Goal: Entertainment & Leisure: Consume media (video, audio)

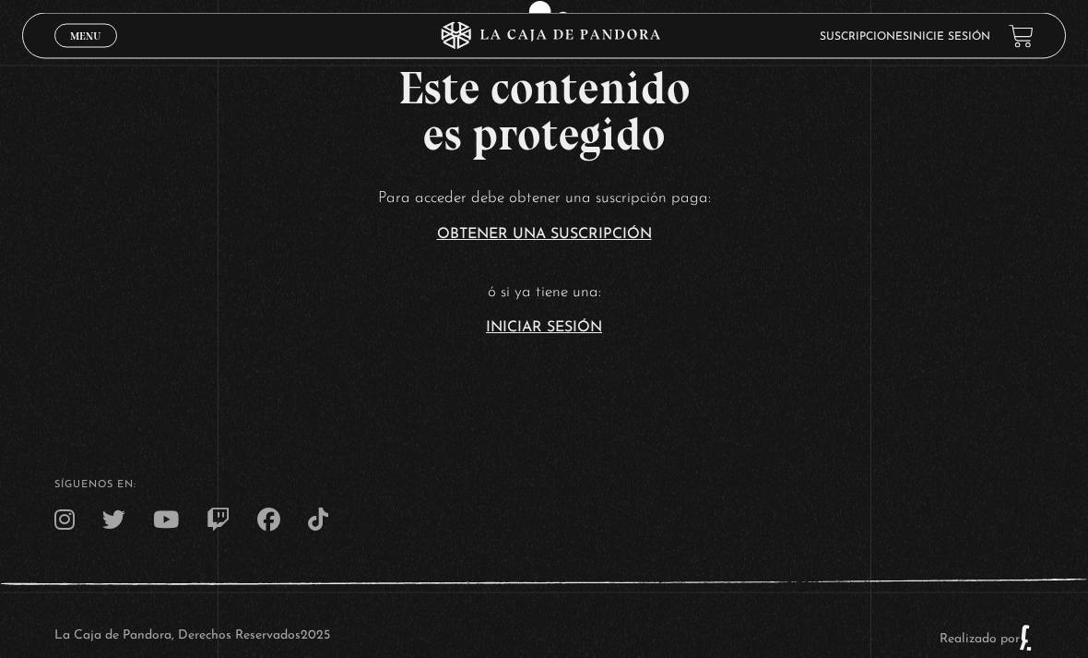
scroll to position [423, 0]
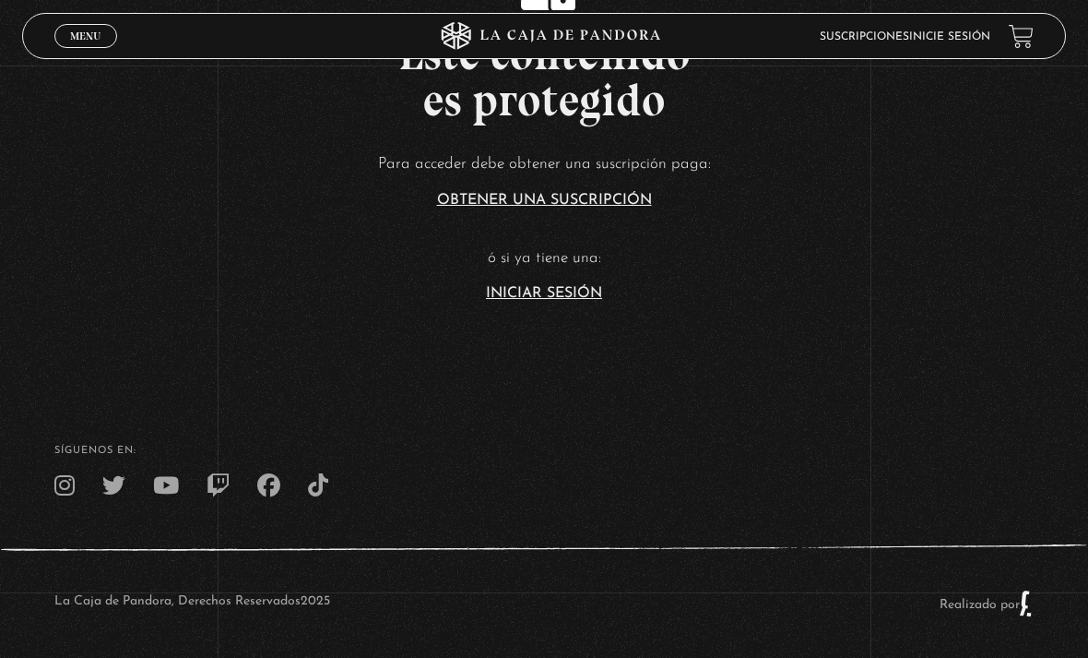
click at [582, 301] on link "Iniciar Sesión" at bounding box center [544, 293] width 116 height 15
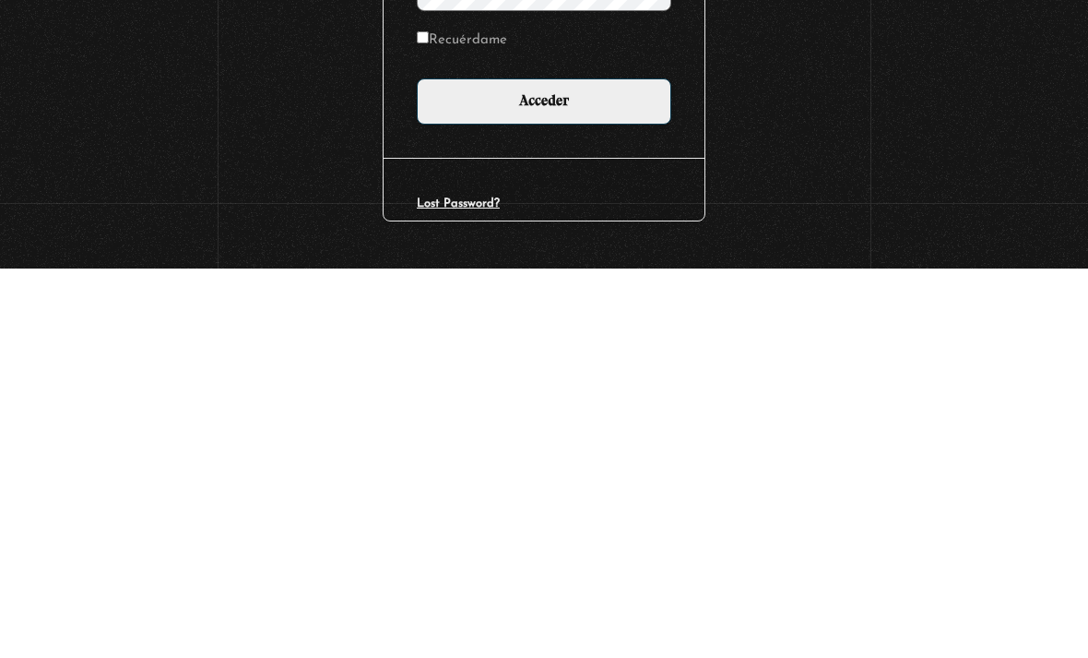
scroll to position [162, 0]
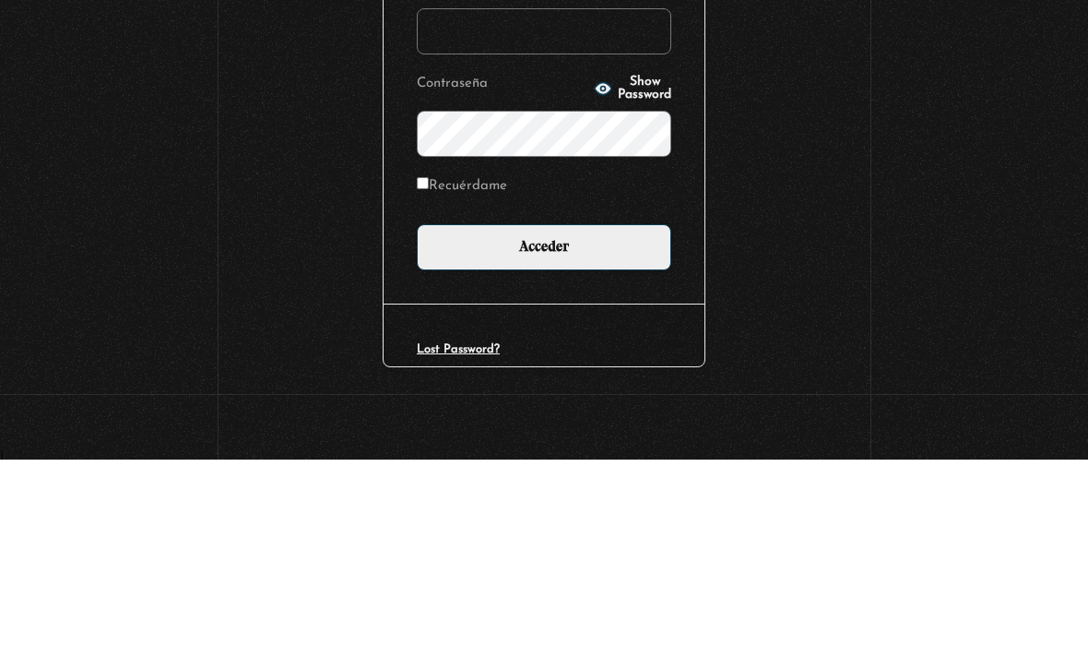
click at [859, 196] on div "Iniciar Sesión Nombre de usuario o correo electrónico Contraseña Show Password …" at bounding box center [544, 300] width 1088 height 696
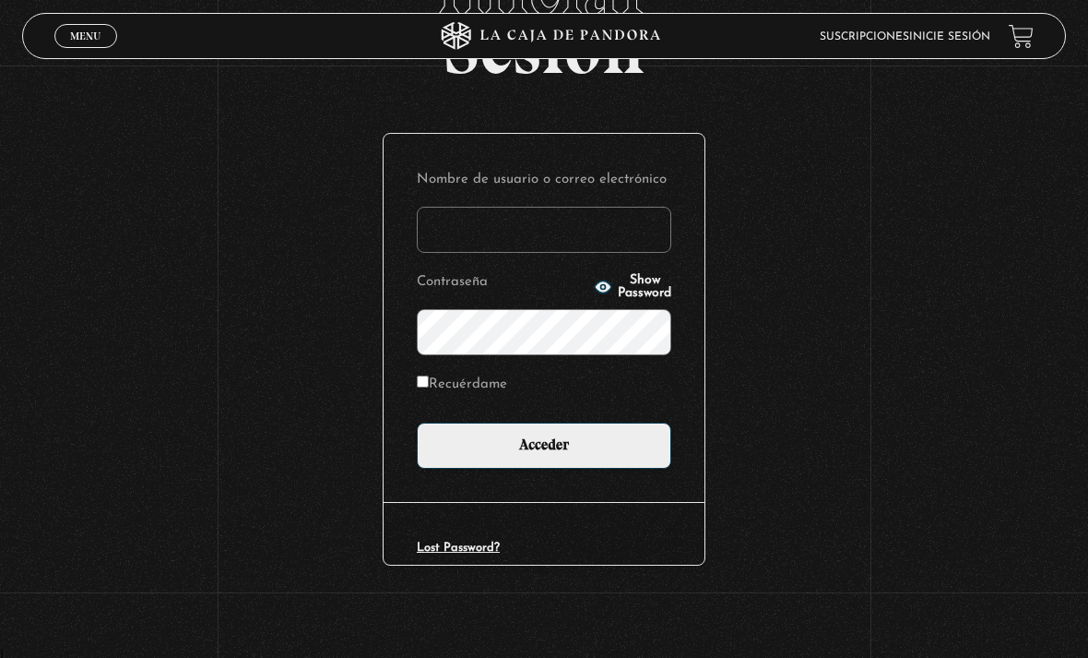
click at [566, 229] on input "Nombre de usuario o correo electrónico" at bounding box center [544, 230] width 255 height 46
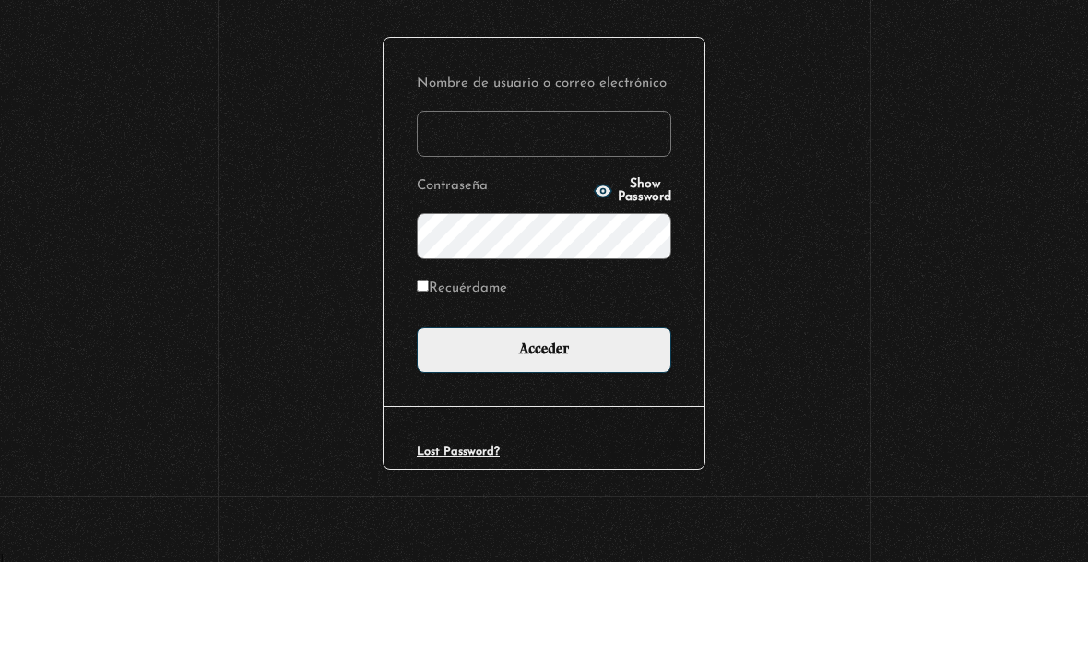
type input "sofiah"
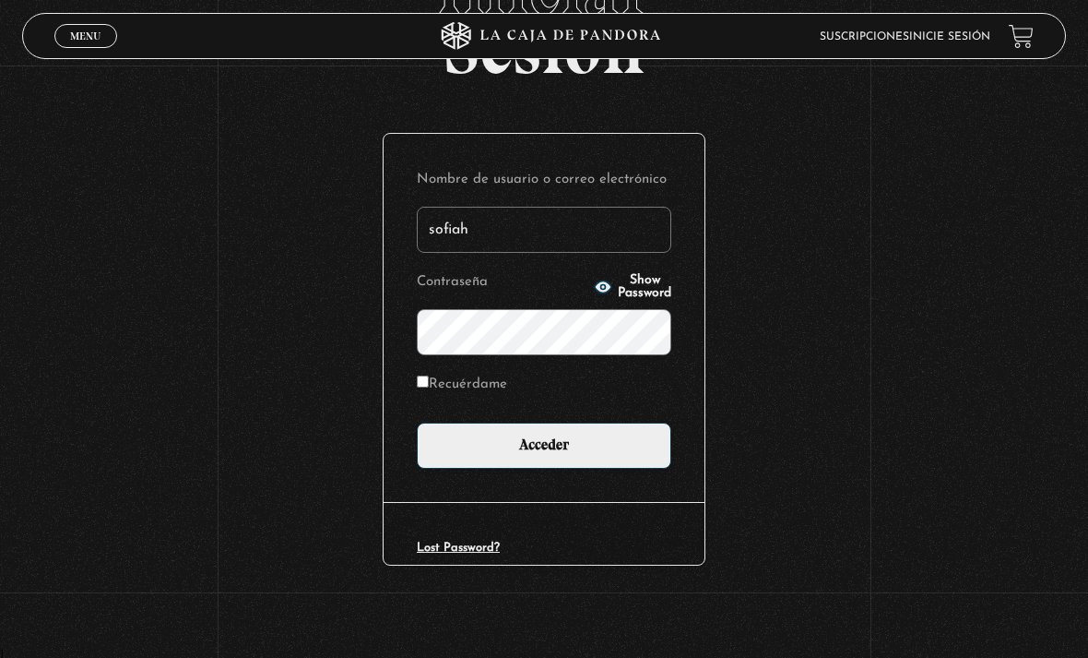
click at [600, 461] on input "Acceder" at bounding box center [544, 445] width 255 height 46
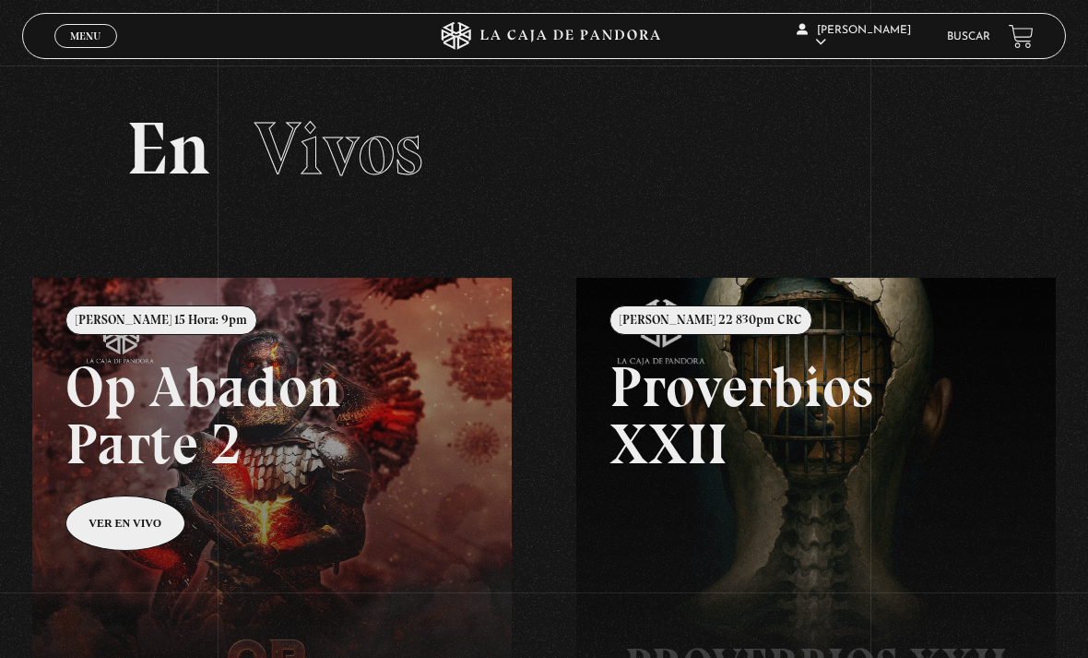
click at [84, 34] on span "Menu" at bounding box center [85, 35] width 30 height 11
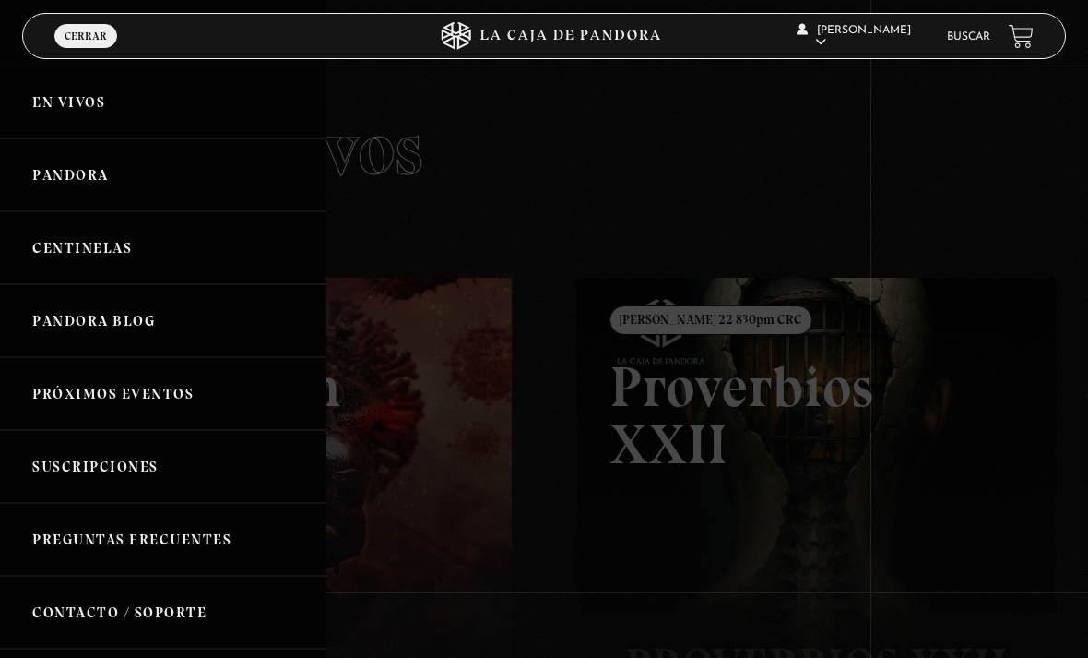
click at [65, 174] on link "Pandora" at bounding box center [163, 174] width 327 height 73
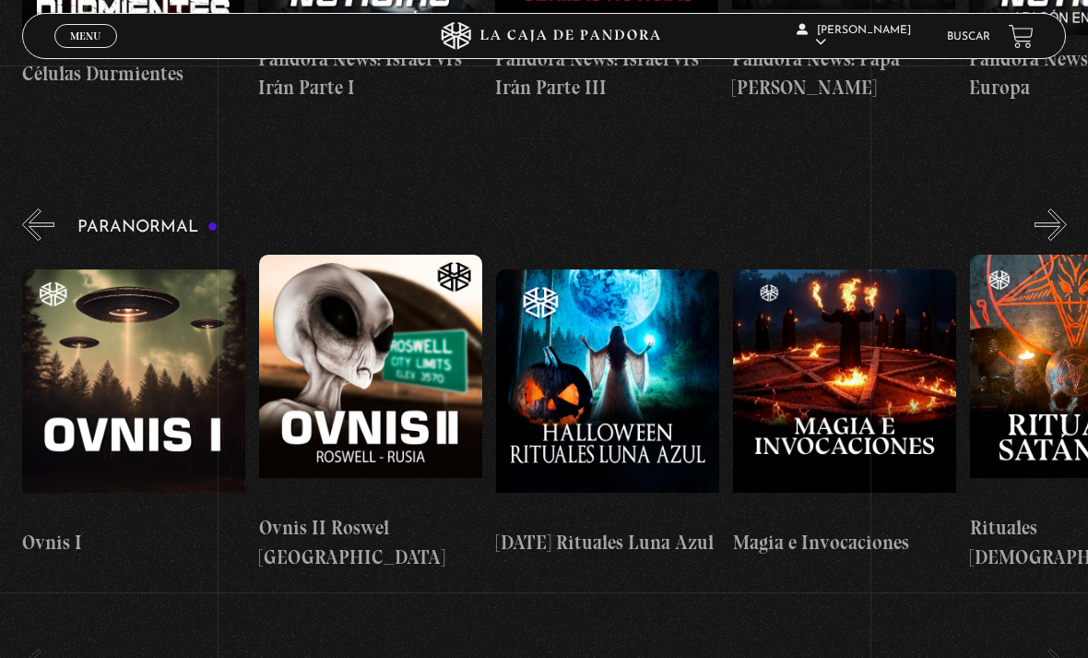
scroll to position [0, 1438]
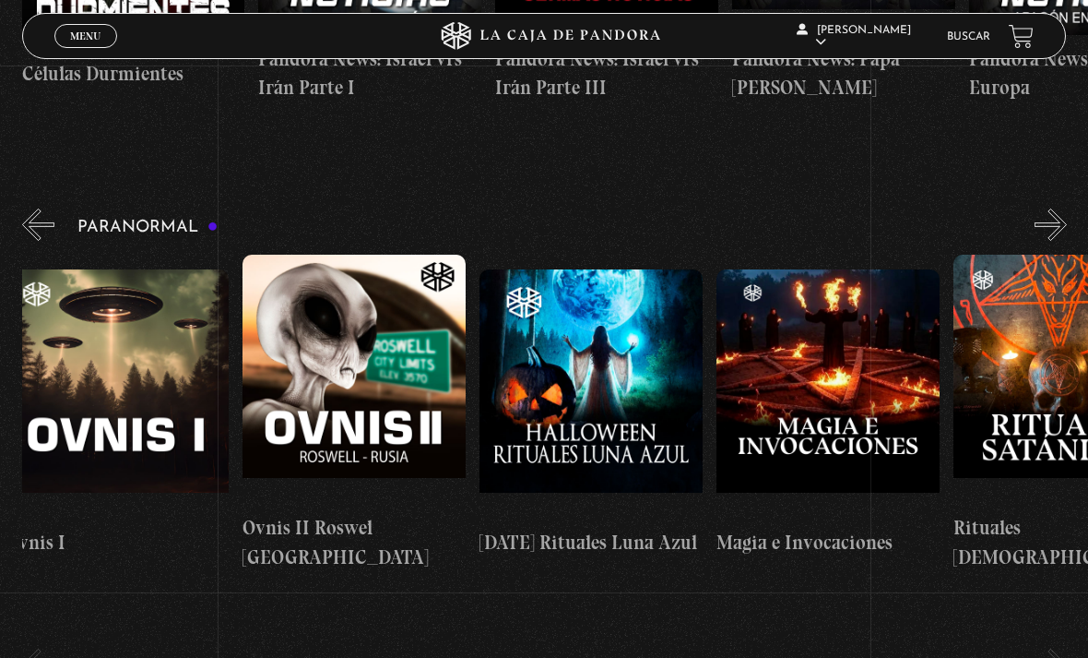
click at [156, 303] on figure at bounding box center [117, 393] width 223 height 249
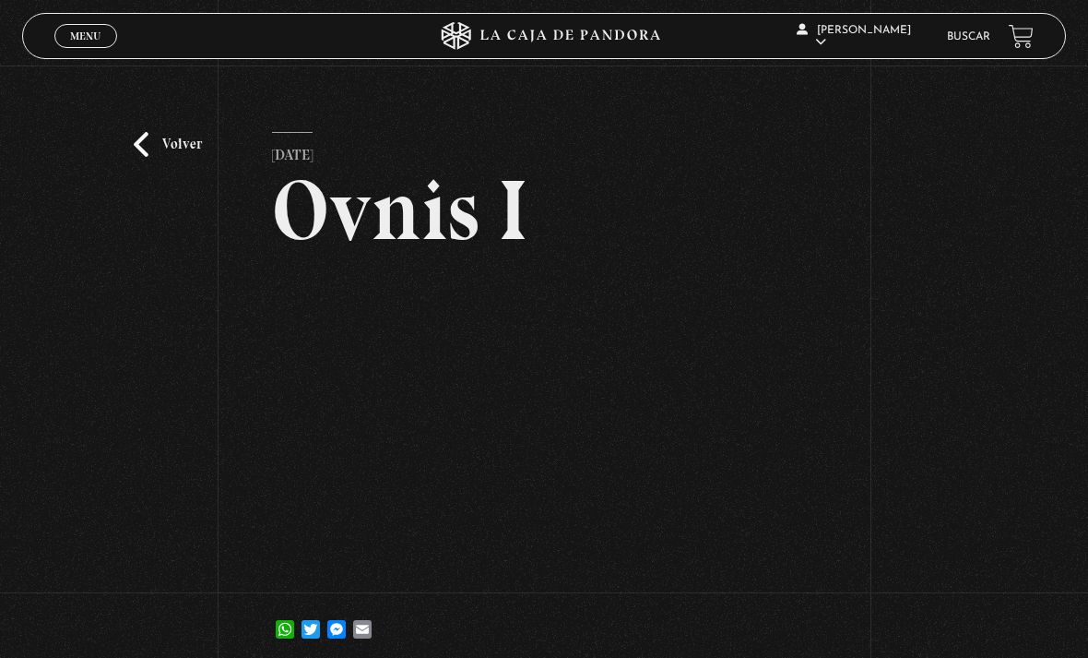
click at [180, 157] on link "Volver" at bounding box center [168, 144] width 68 height 25
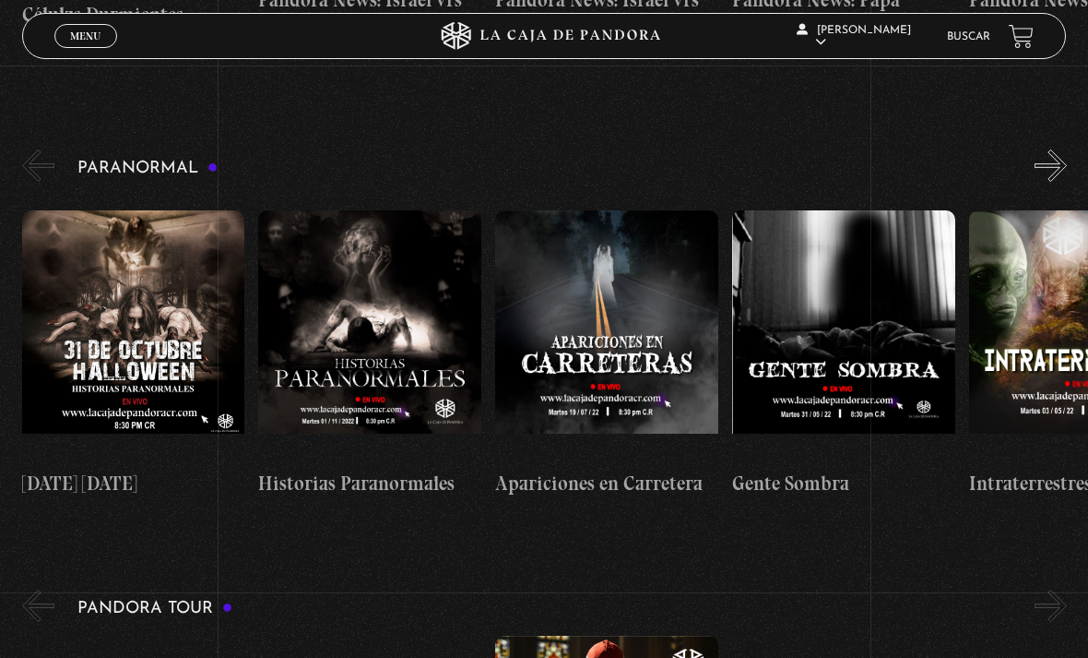
click at [131, 231] on figure at bounding box center [133, 334] width 223 height 249
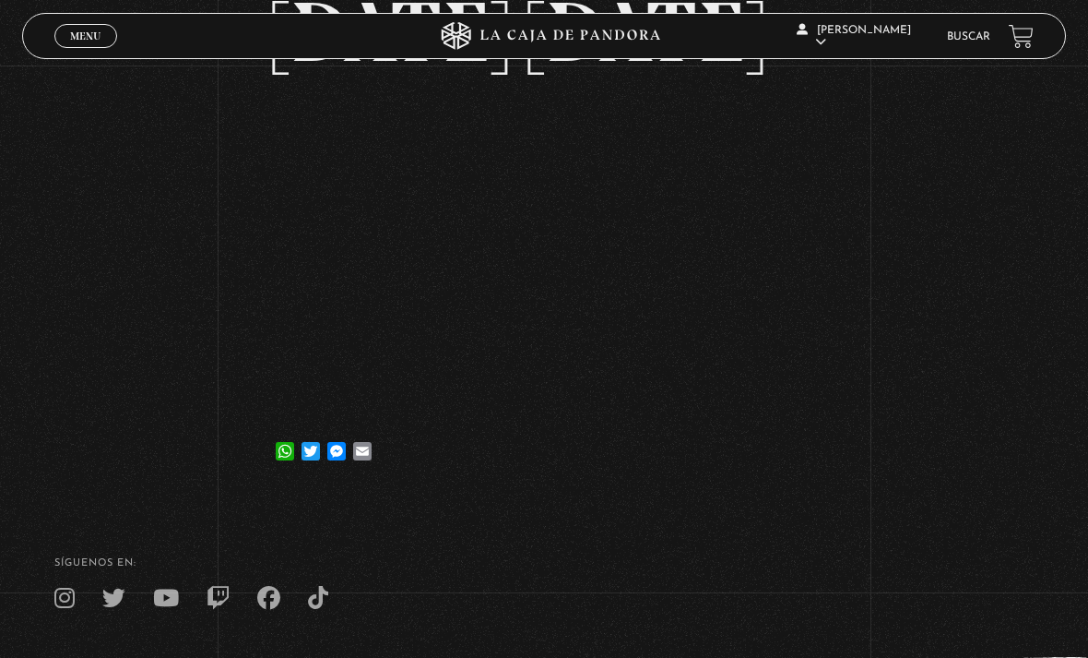
scroll to position [177, 0]
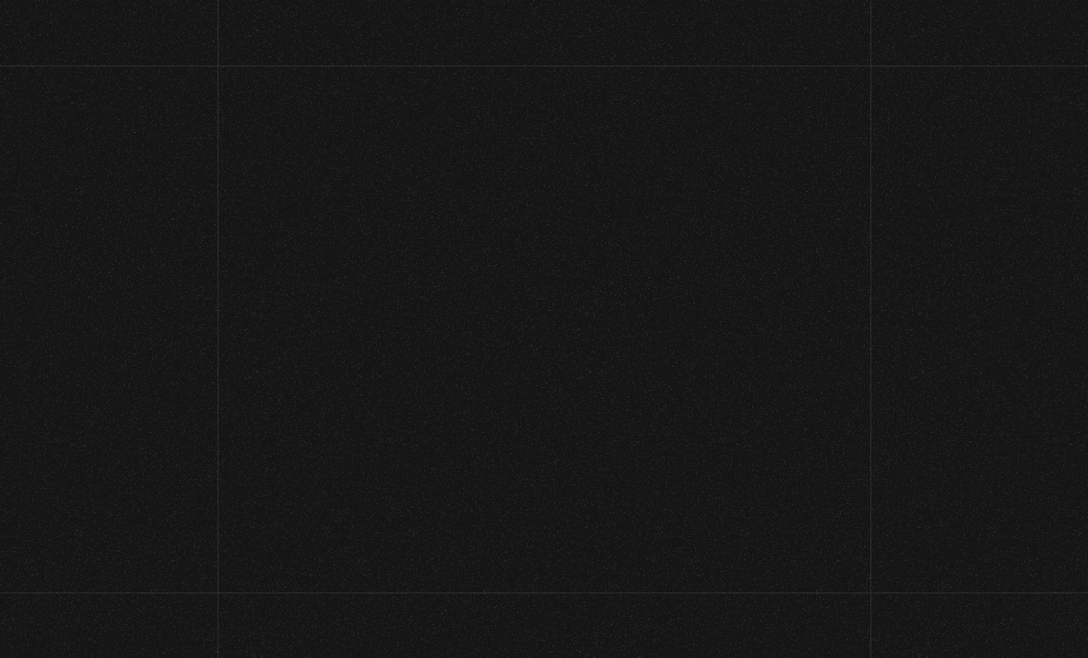
scroll to position [729, 0]
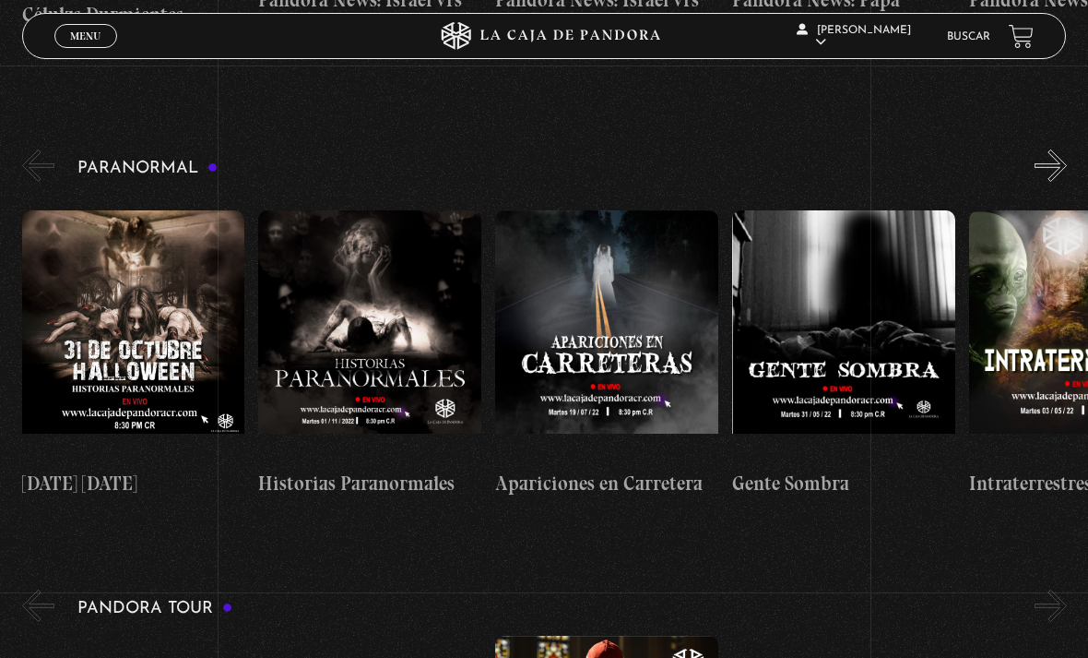
click at [124, 243] on figure at bounding box center [133, 334] width 223 height 249
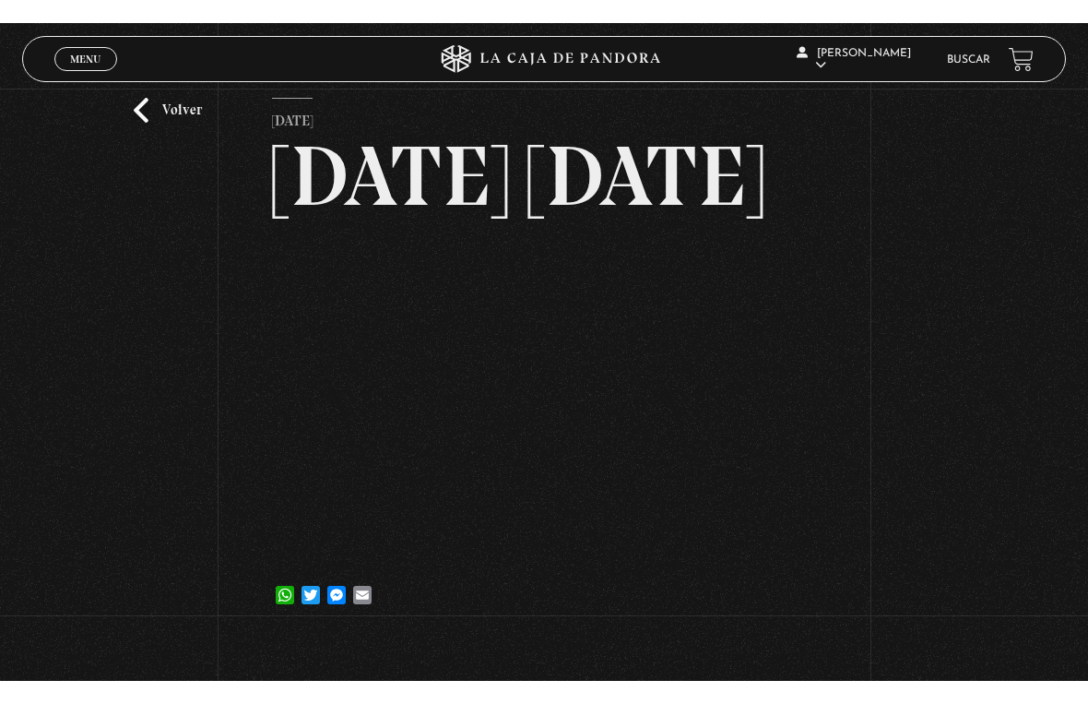
scroll to position [22, 0]
